Goal: Information Seeking & Learning: Learn about a topic

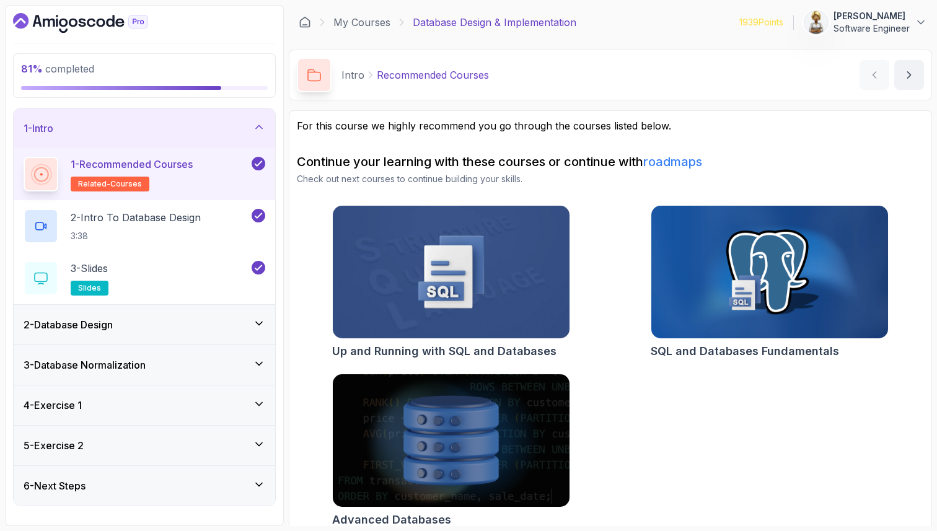
click at [263, 399] on icon at bounding box center [259, 404] width 12 height 12
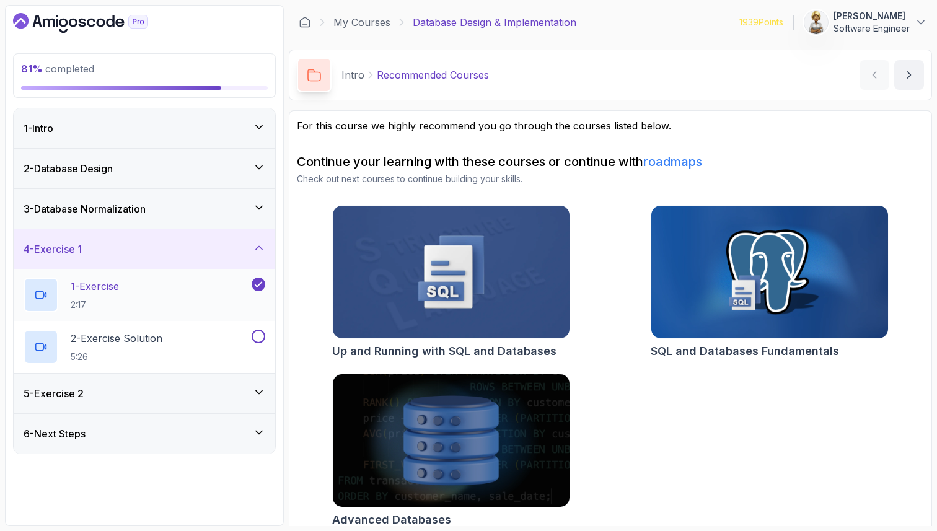
click at [189, 293] on div "1 - Exercise 2:17" at bounding box center [137, 295] width 226 height 35
